Goal: Check status

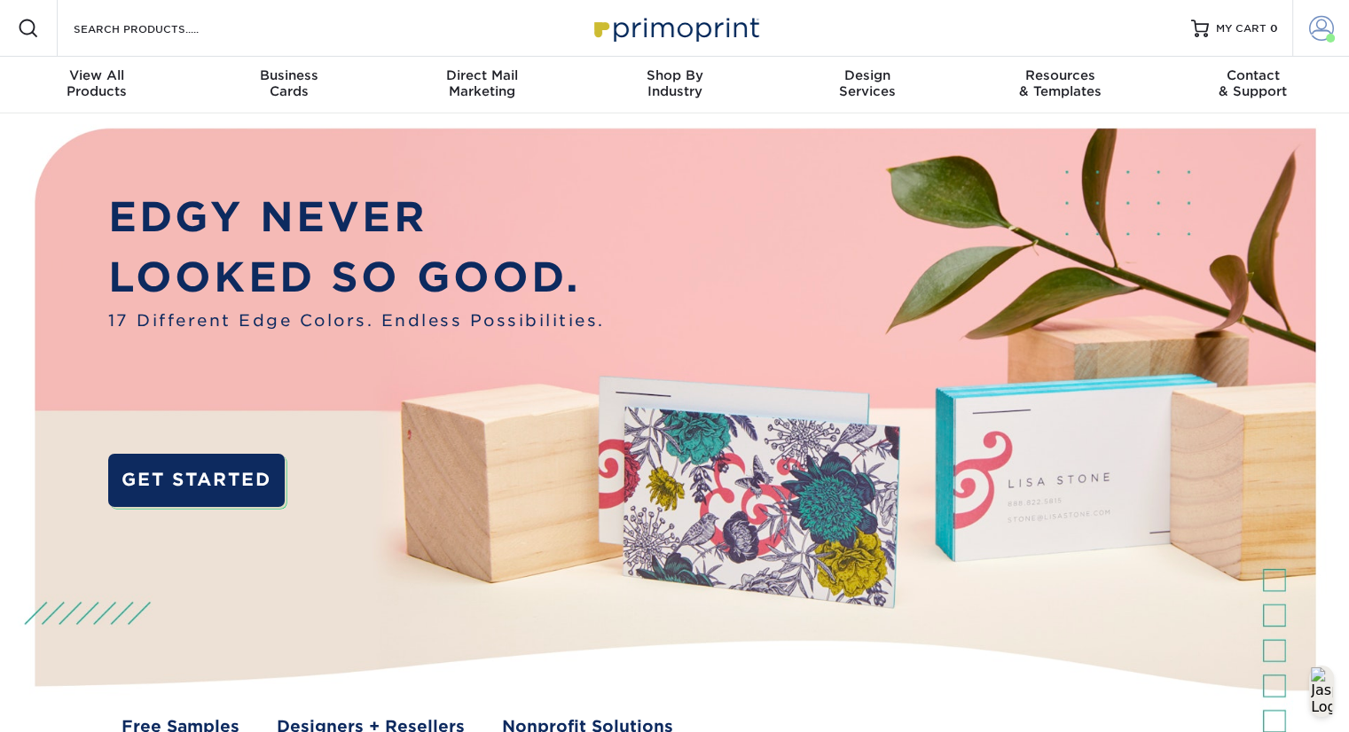
click at [1305, 33] on link "Account" at bounding box center [1320, 28] width 57 height 57
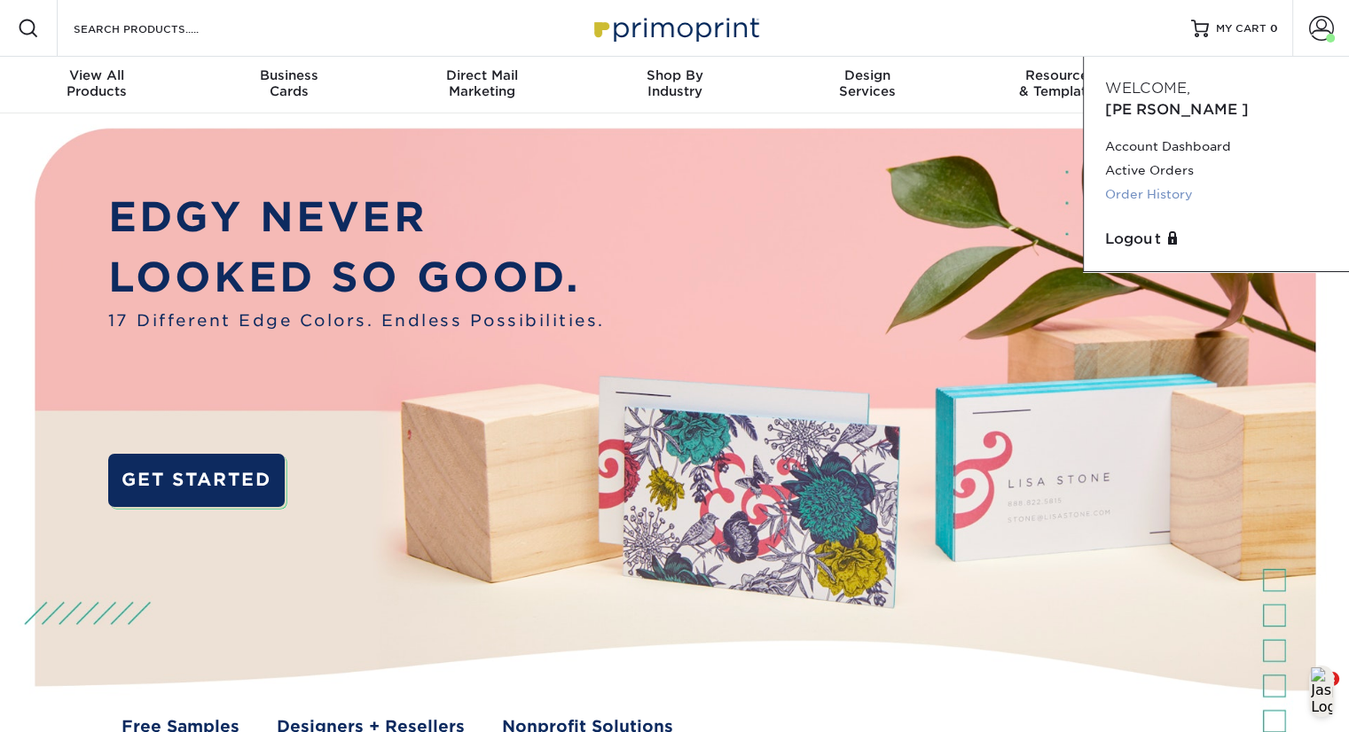
click at [1177, 183] on link "Order History" at bounding box center [1216, 195] width 223 height 24
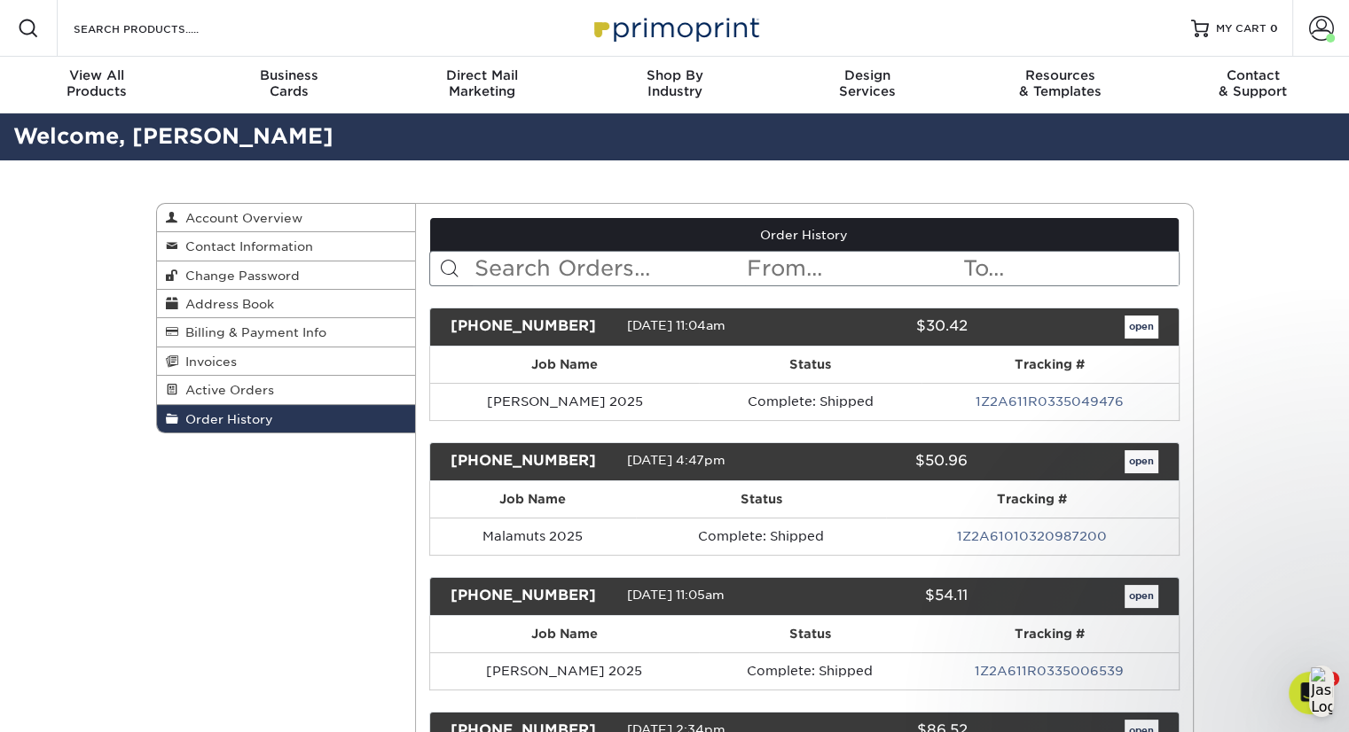
click at [592, 273] on input "text" at bounding box center [609, 269] width 272 height 34
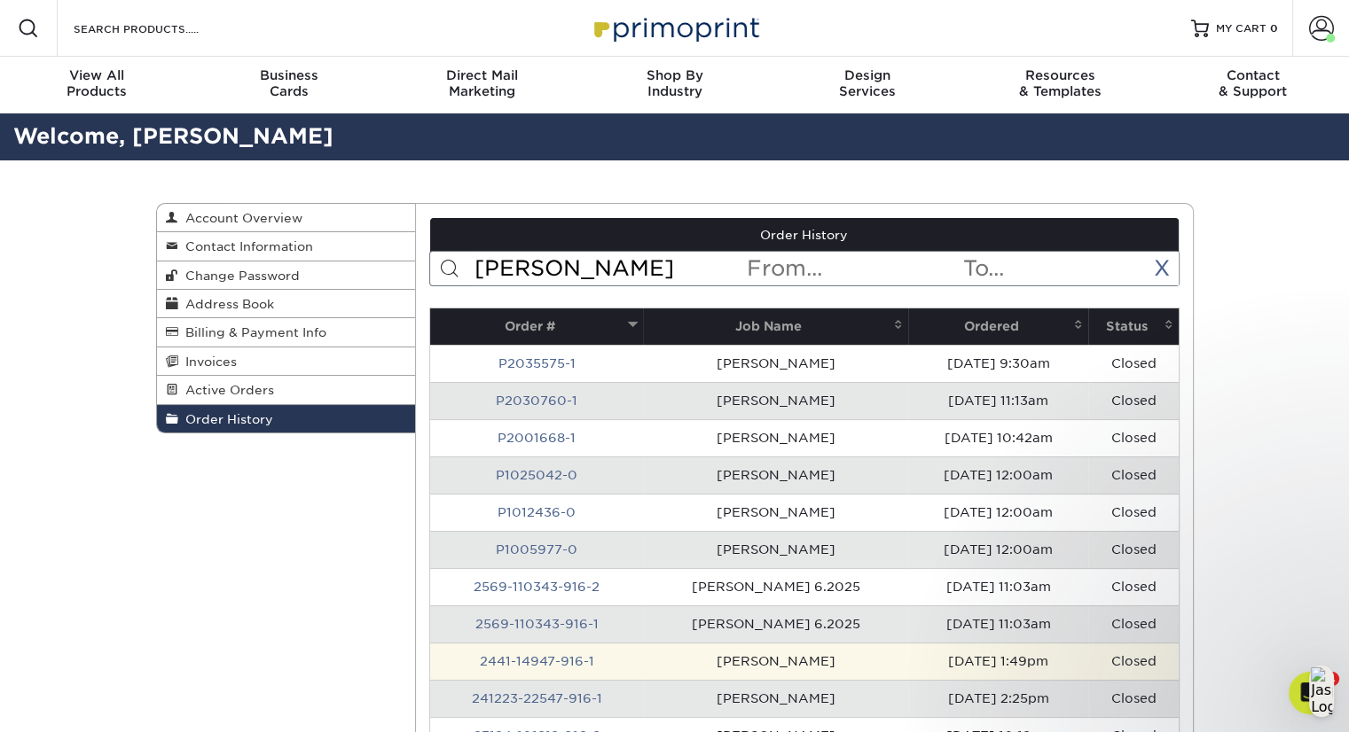
type input "[PERSON_NAME]"
click at [777, 656] on td "[PERSON_NAME]" at bounding box center [775, 661] width 265 height 37
click at [572, 661] on link "2441-14947-916-1" at bounding box center [537, 661] width 114 height 14
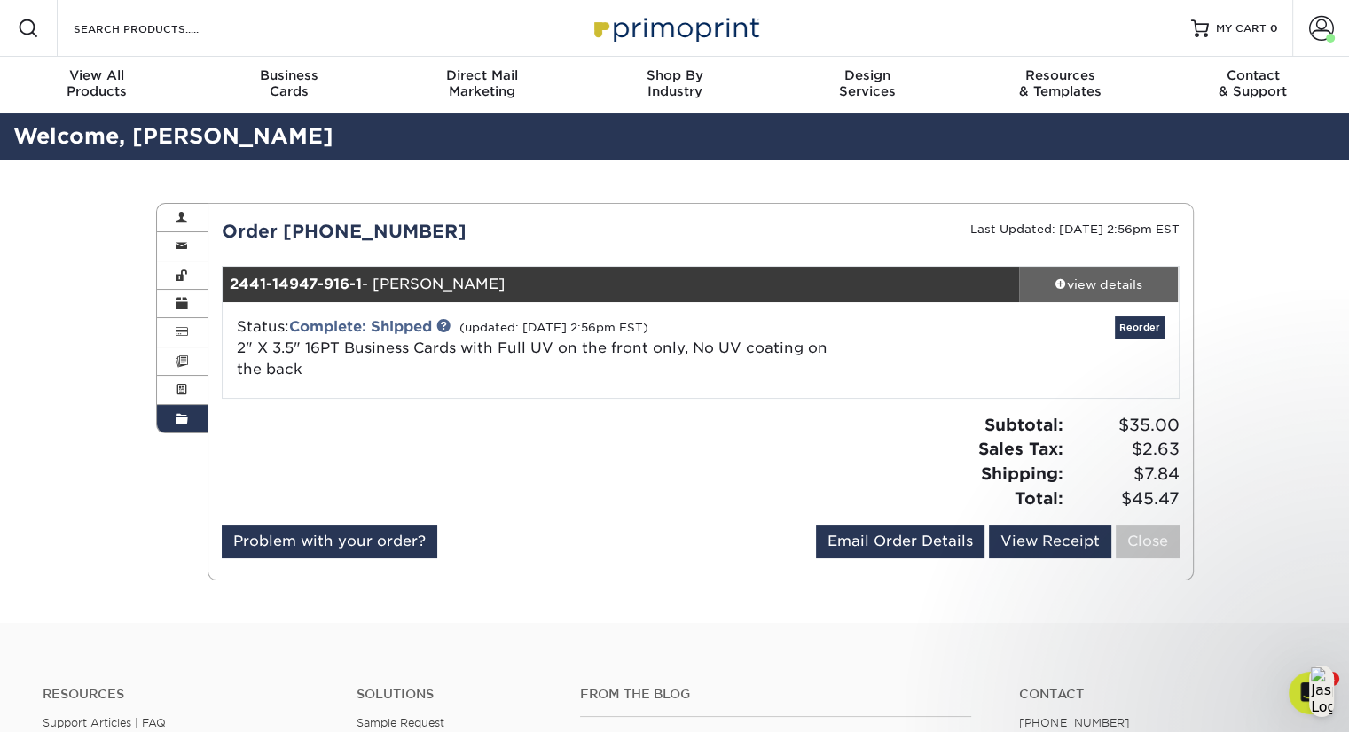
click at [1108, 278] on div "view details" at bounding box center [1099, 285] width 160 height 18
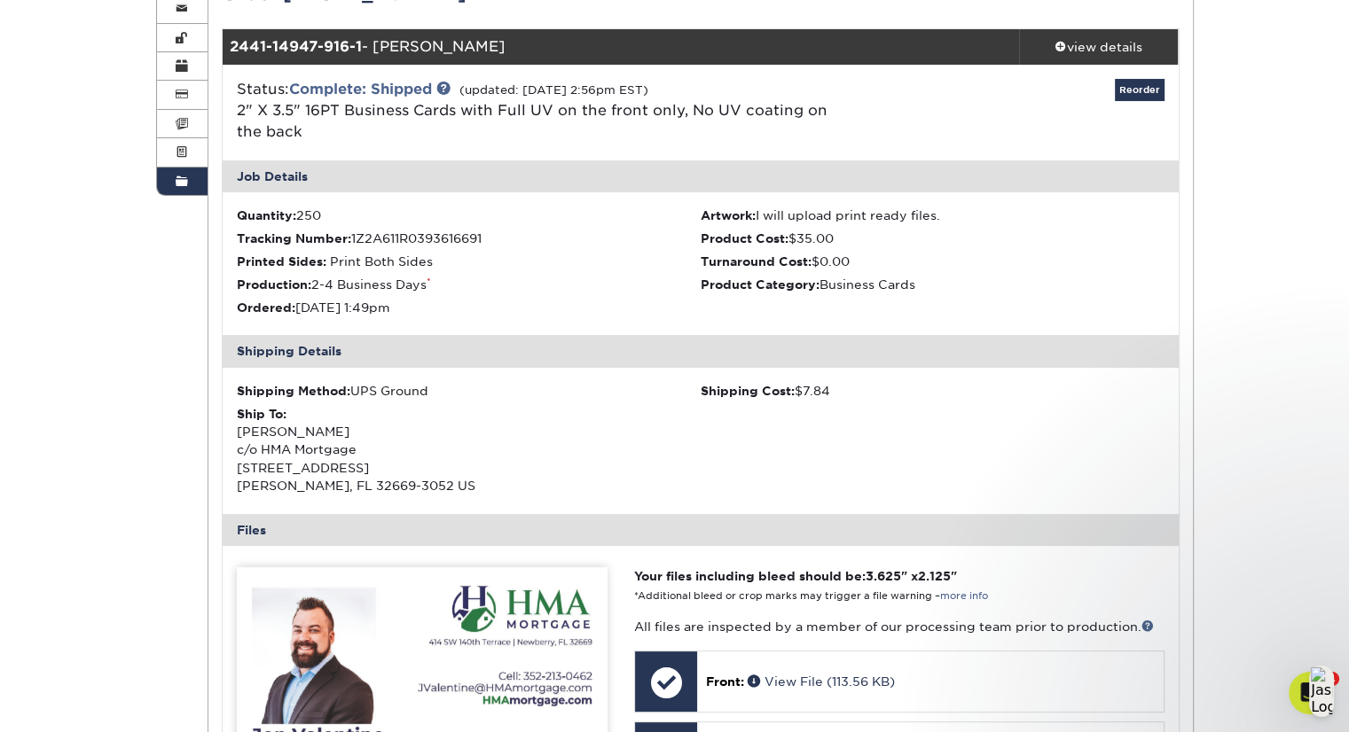
scroll to position [241, 0]
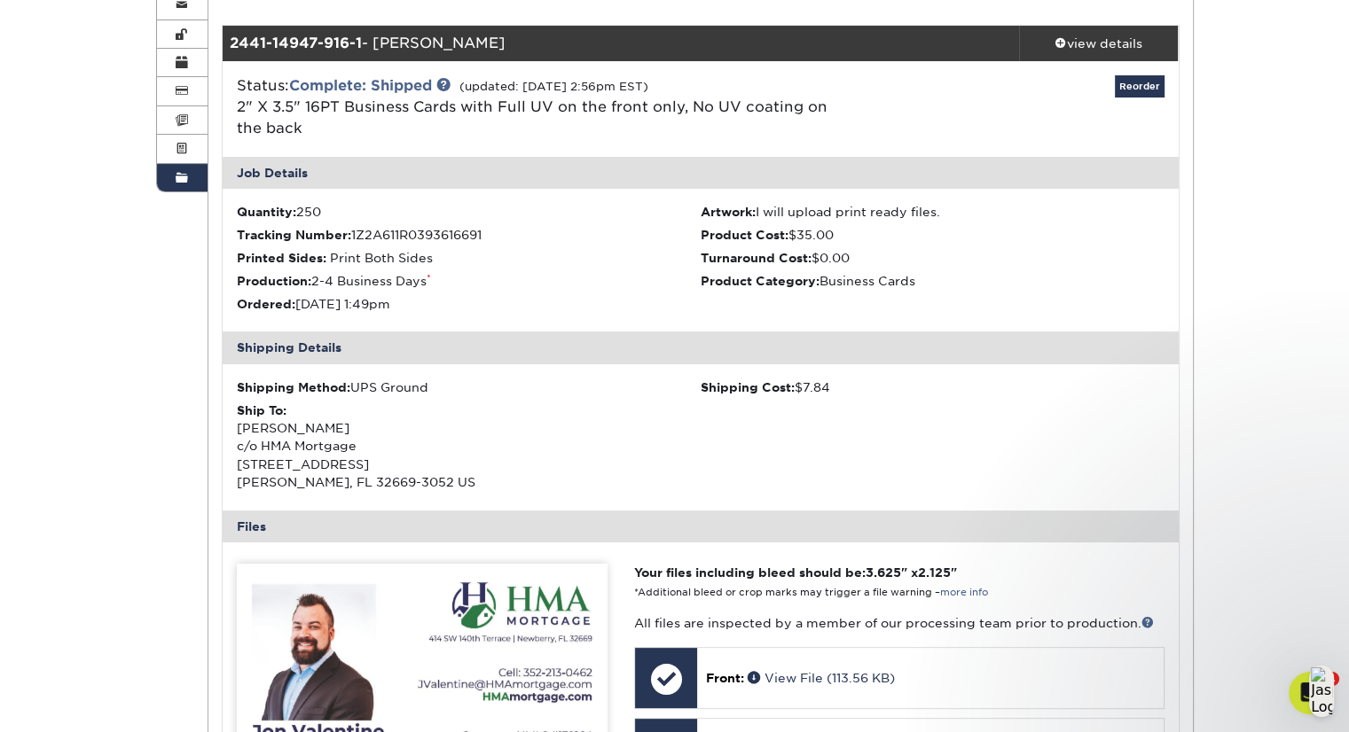
click at [446, 480] on div "Ship To: [PERSON_NAME] c/o HMA Mortgage [STREET_ADDRESS][PERSON_NAME]" at bounding box center [469, 447] width 464 height 90
drag, startPoint x: 377, startPoint y: 482, endPoint x: 236, endPoint y: 469, distance: 141.6
click at [237, 469] on div "Ship To: [PERSON_NAME] c/o HMA Mortgage [STREET_ADDRESS][PERSON_NAME]" at bounding box center [469, 447] width 464 height 90
copy div "[STREET_ADDRESS][PERSON_NAME]"
